Goal: Navigation & Orientation: Find specific page/section

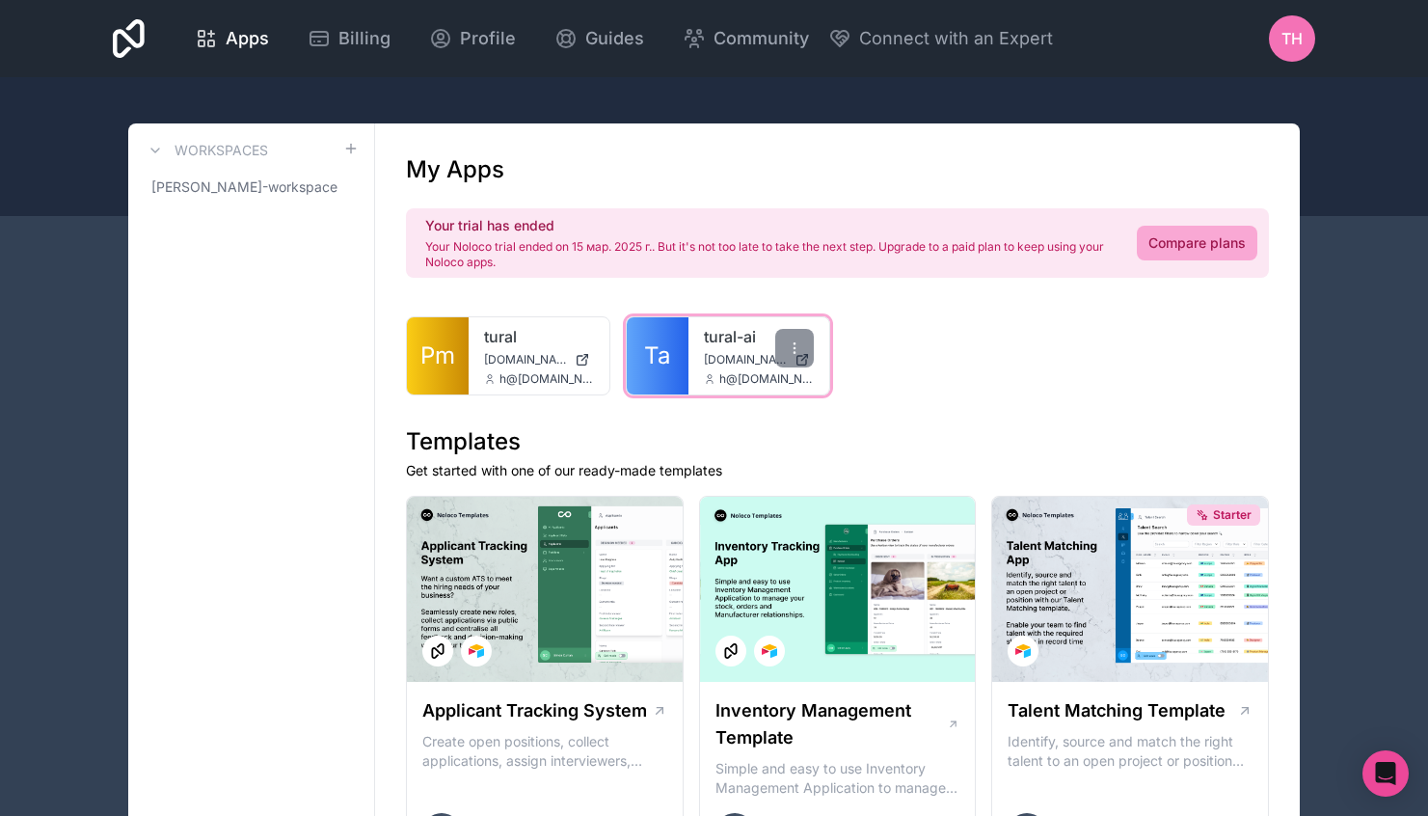
click at [692, 358] on div "tural-ai [DOMAIN_NAME] h@[DOMAIN_NAME]" at bounding box center [759, 355] width 141 height 77
click at [230, 41] on span "Apps" at bounding box center [247, 38] width 43 height 27
click at [347, 43] on span "Billing" at bounding box center [364, 38] width 52 height 27
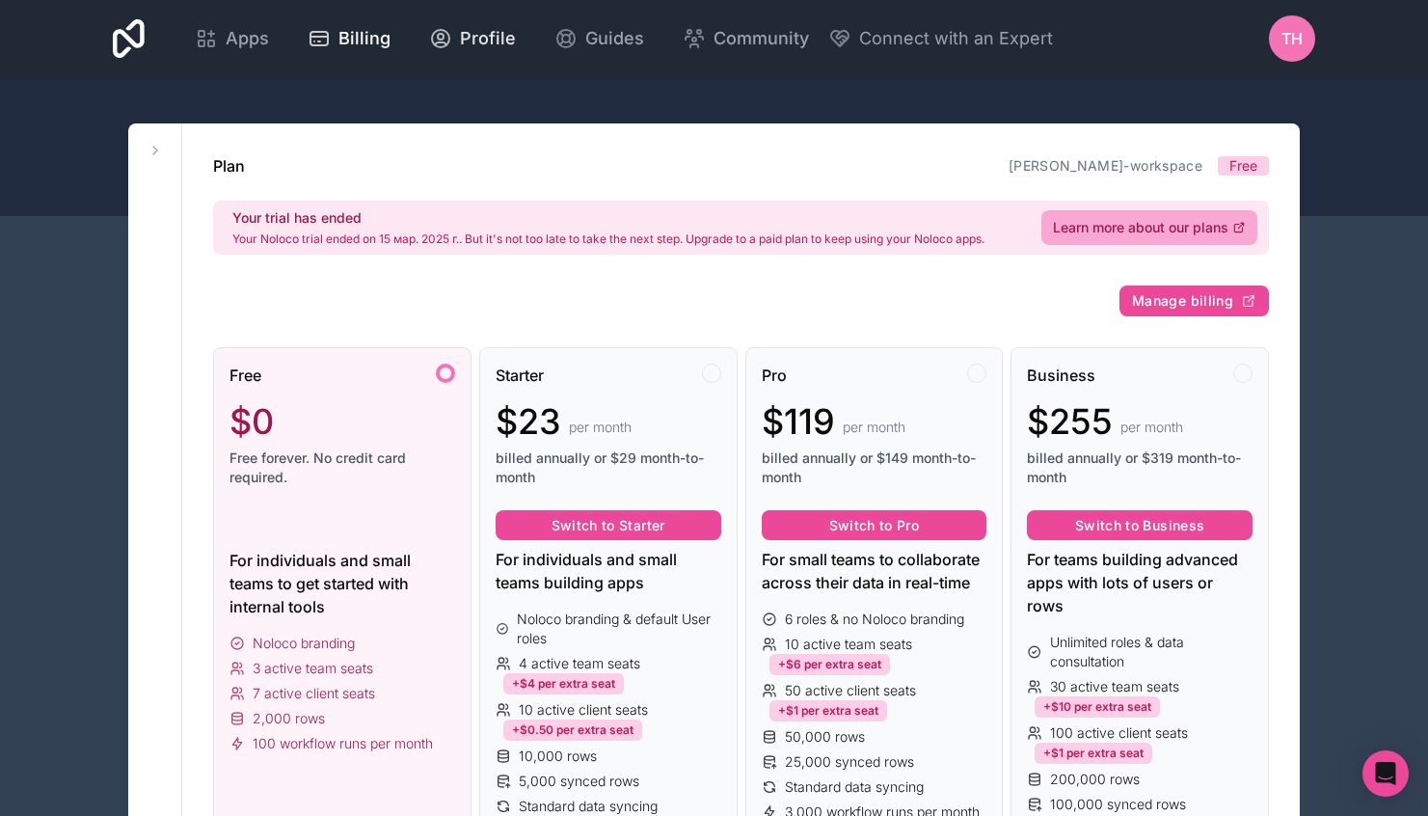
click at [468, 39] on span "Profile" at bounding box center [488, 38] width 56 height 27
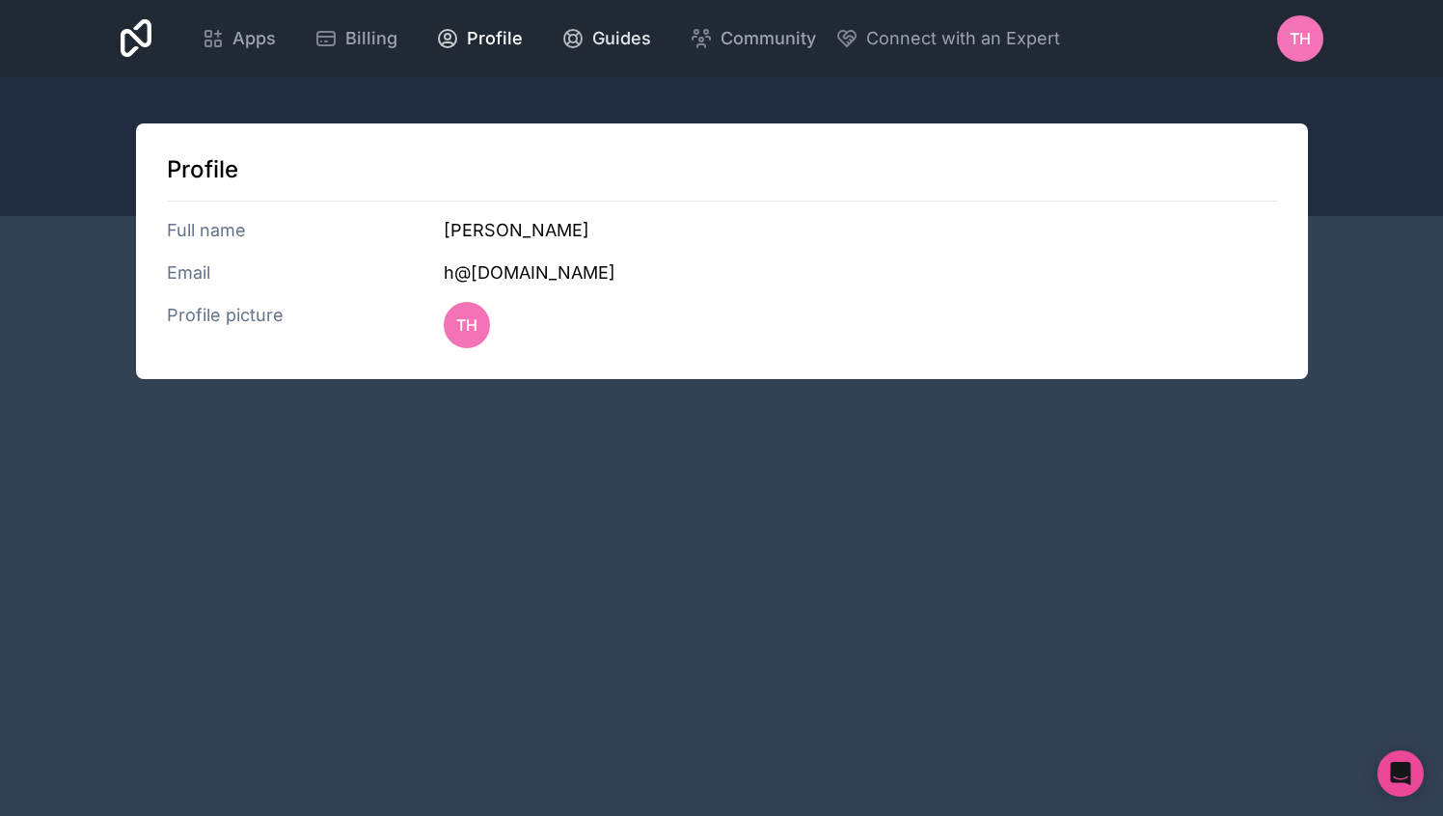
click at [624, 38] on span "Guides" at bounding box center [621, 38] width 59 height 27
click at [898, 44] on span "Connect with an Expert" at bounding box center [963, 38] width 194 height 27
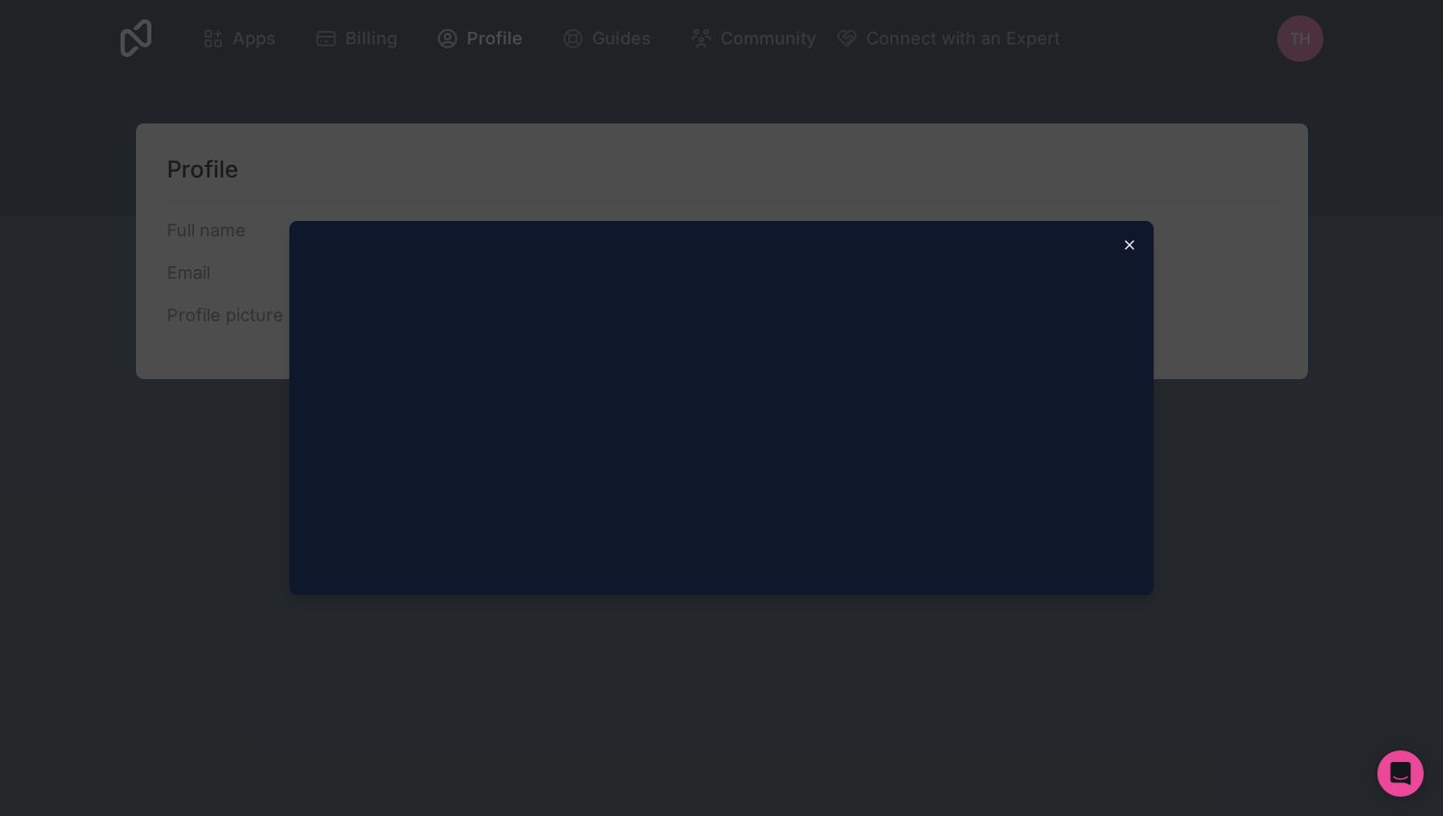
click at [1134, 247] on icon "button" at bounding box center [1129, 244] width 15 height 15
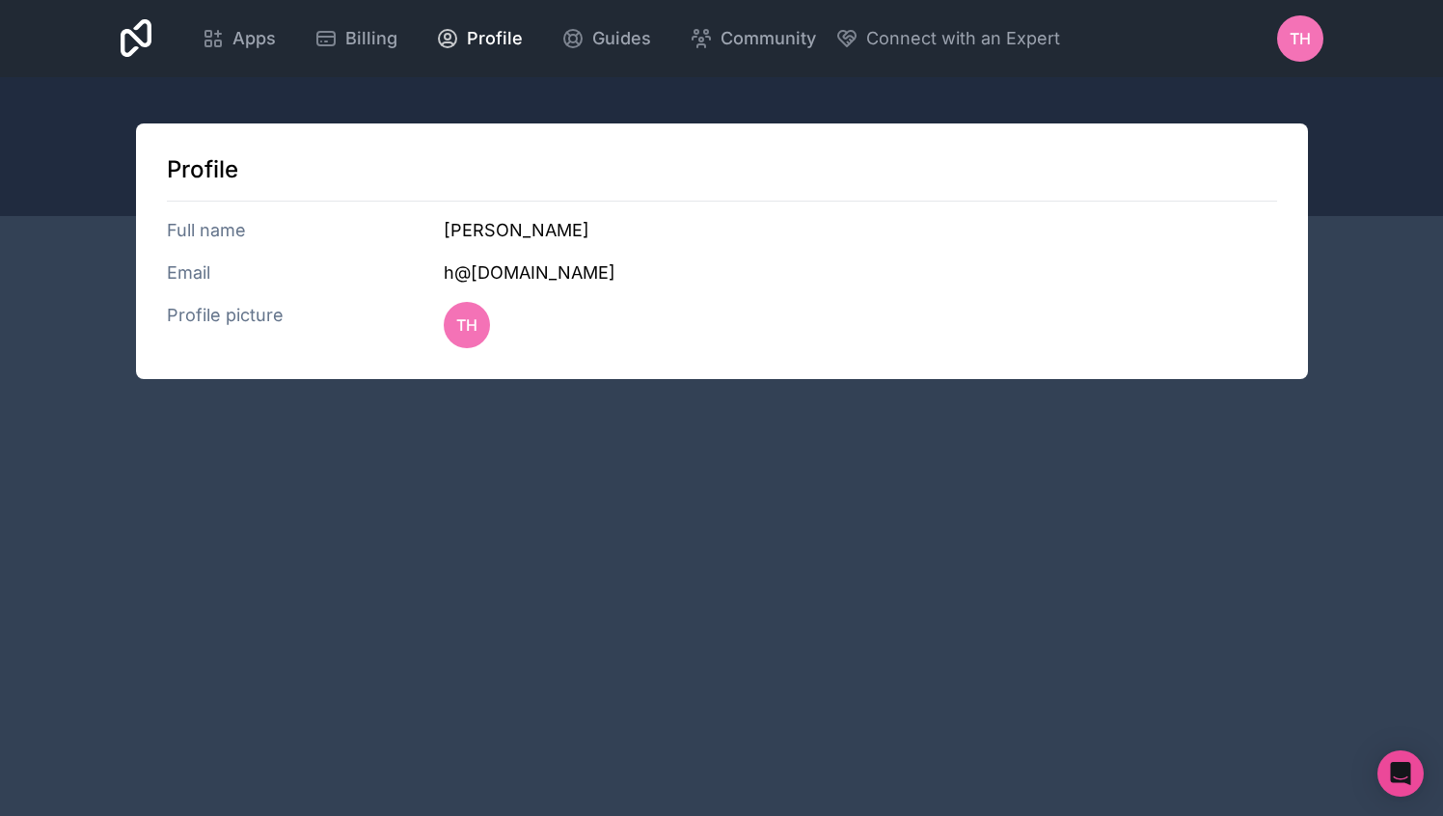
click at [126, 44] on icon at bounding box center [137, 38] width 32 height 46
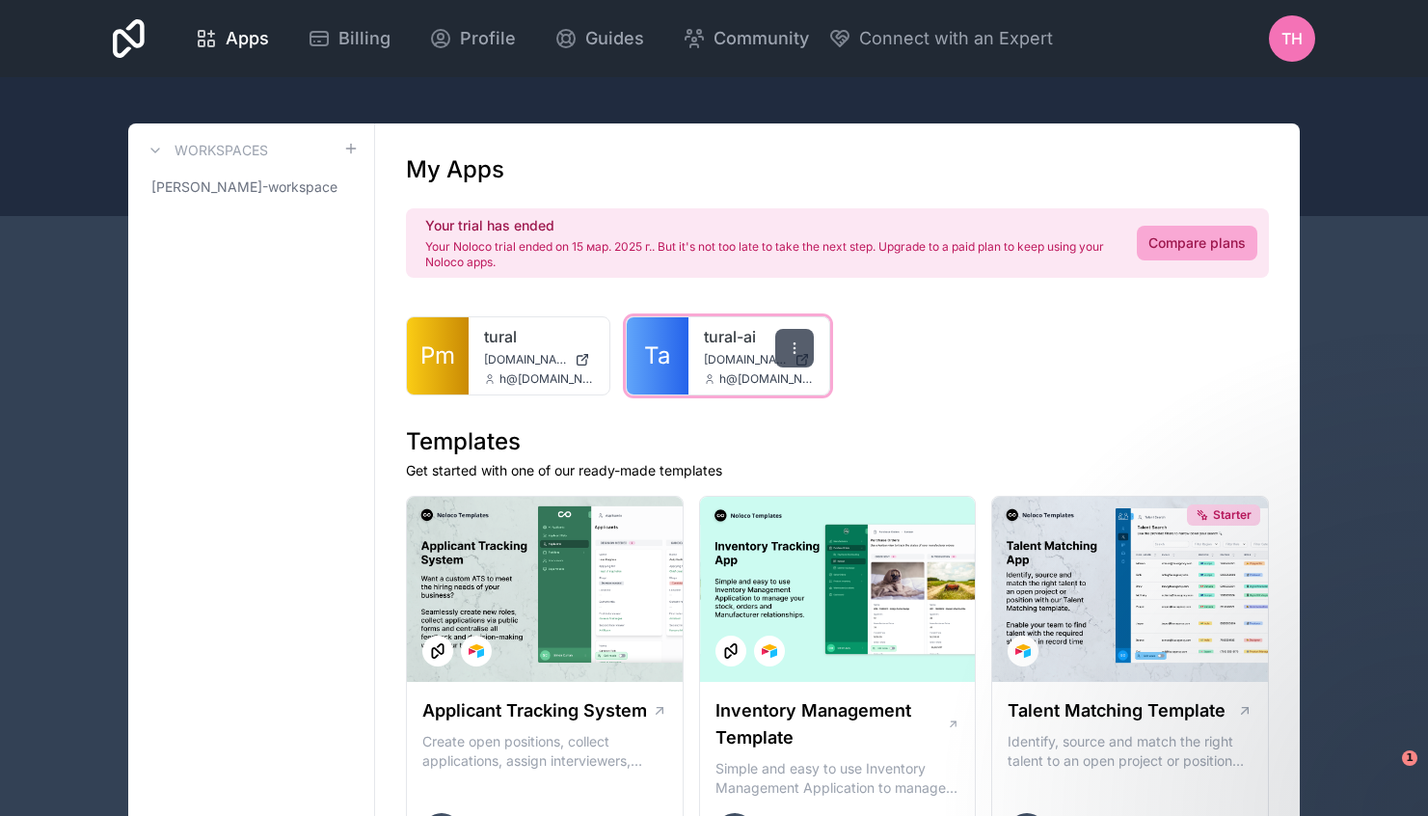
click at [802, 337] on div at bounding box center [794, 348] width 39 height 39
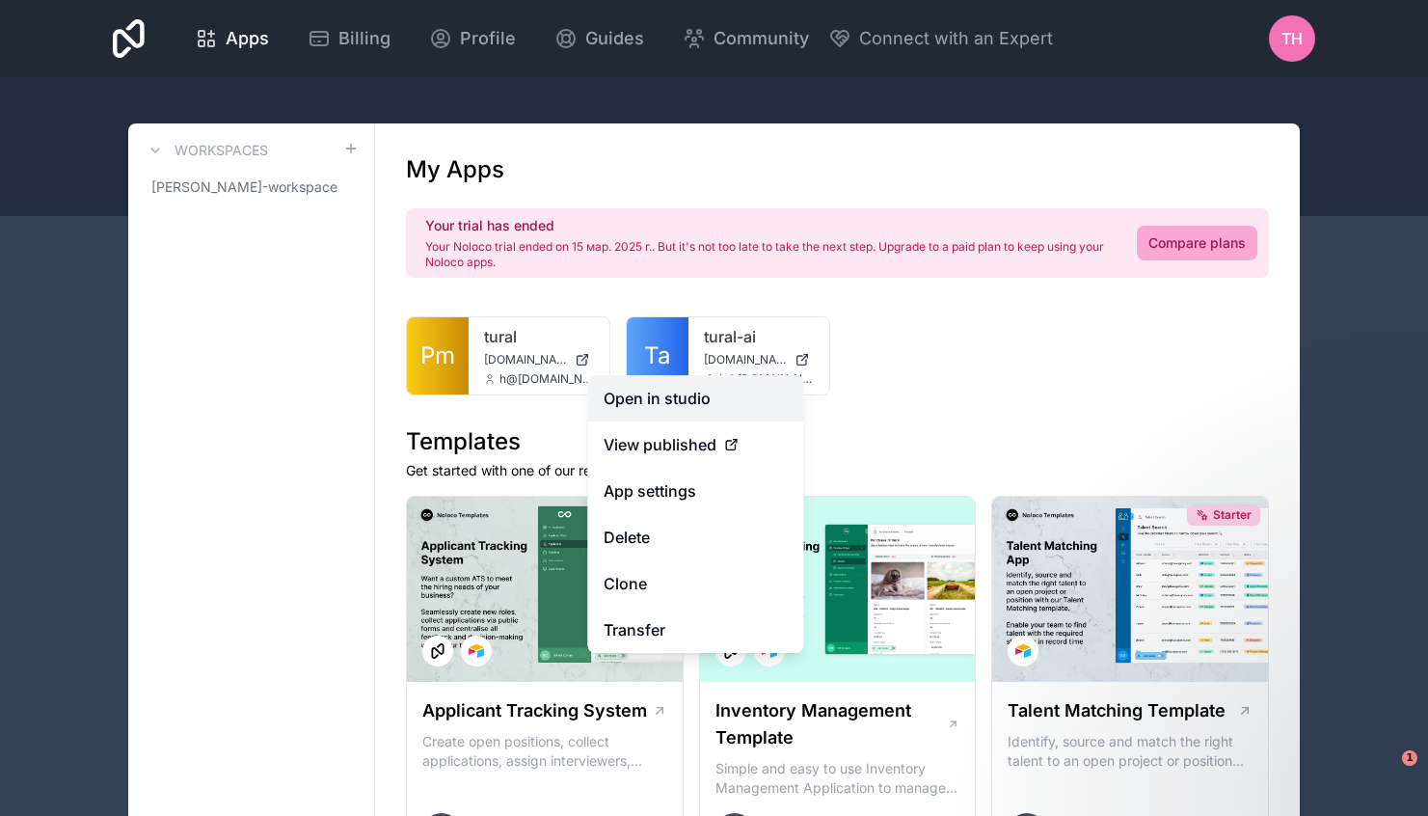
click at [695, 392] on link "Open in studio" at bounding box center [696, 398] width 216 height 46
